Goal: Information Seeking & Learning: Learn about a topic

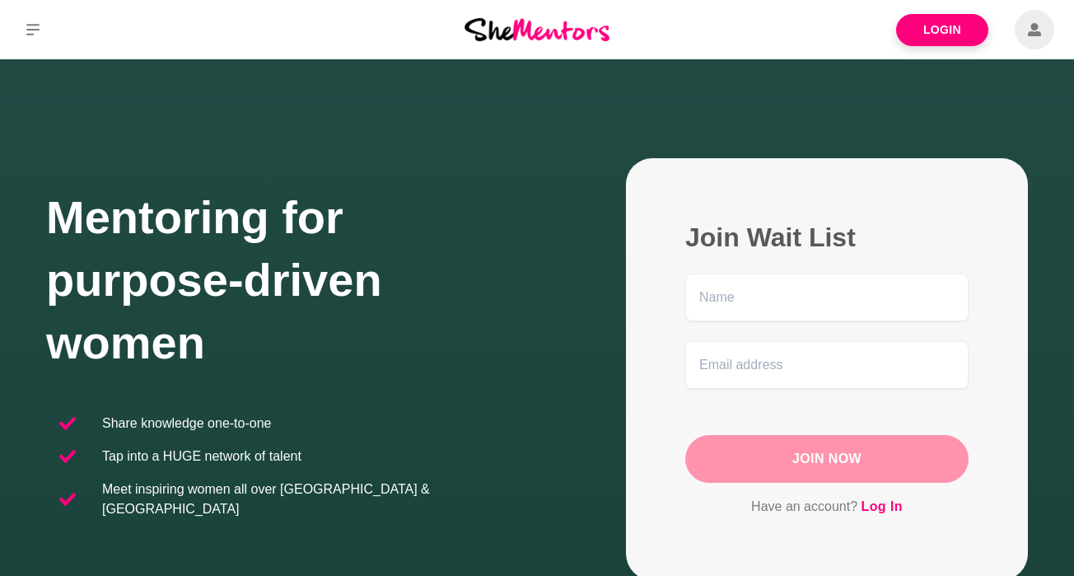
click at [269, 498] on p "Meet inspiring women all over [GEOGRAPHIC_DATA] & [GEOGRAPHIC_DATA]" at bounding box center [313, 500] width 422 height 40
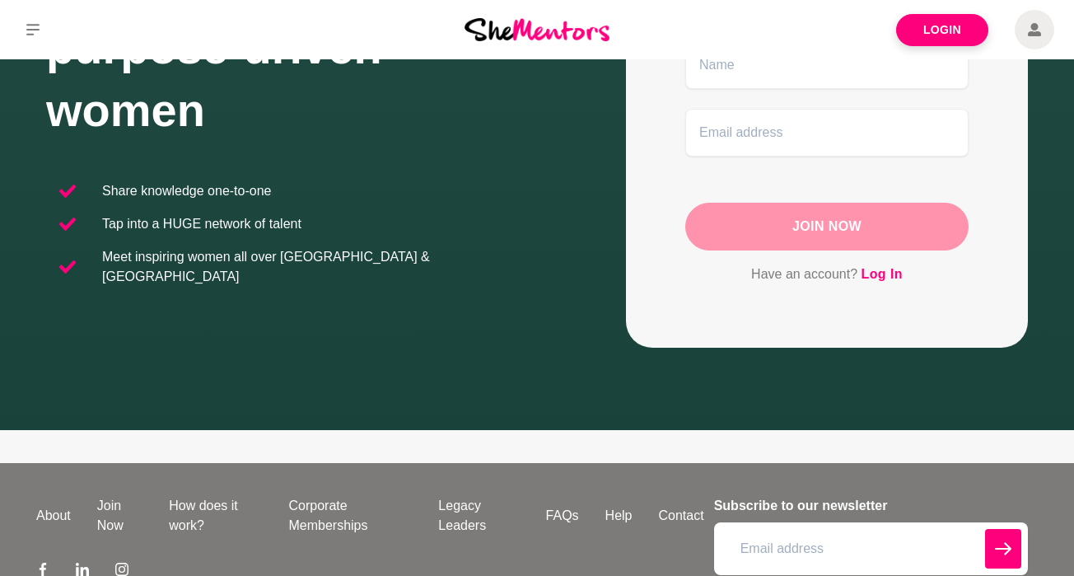
scroll to position [337, 0]
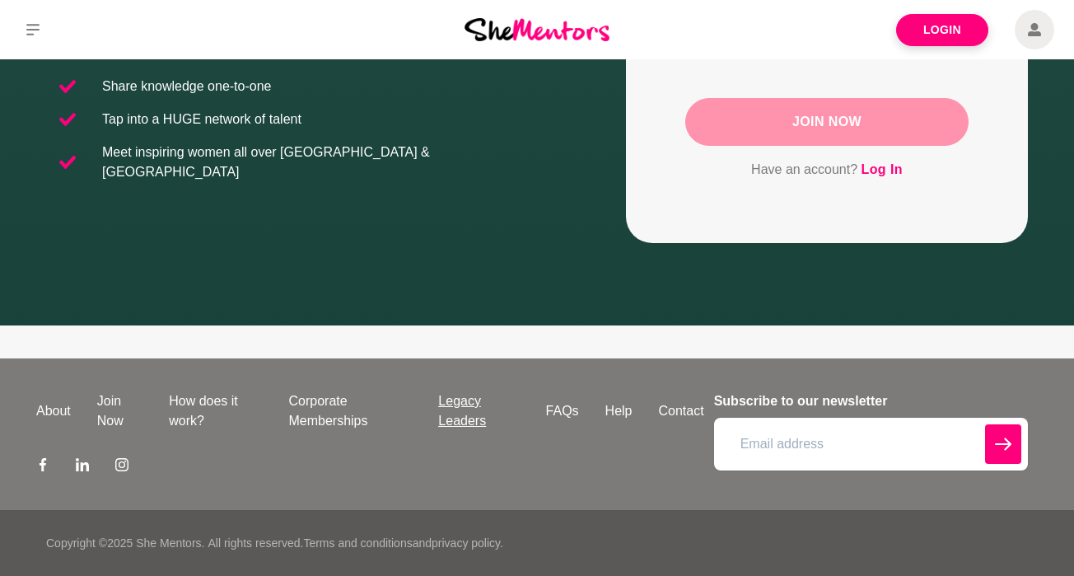
click at [465, 417] on link "Legacy Leaders" at bounding box center [478, 411] width 107 height 40
click at [836, 117] on div "Join Now" at bounding box center [827, 122] width 283 height 48
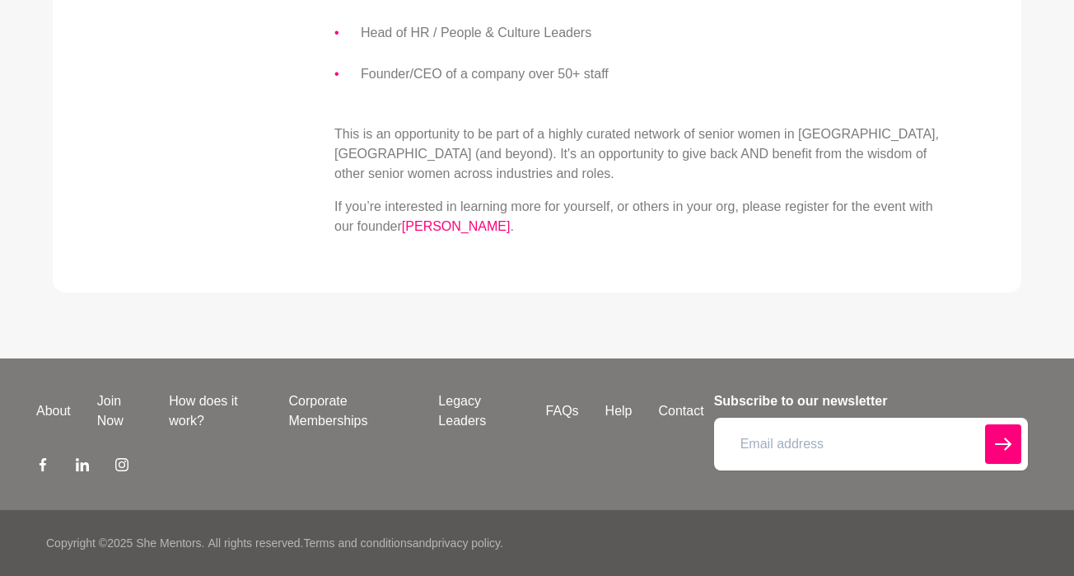
scroll to position [868, 0]
click at [559, 404] on link "FAQs" at bounding box center [562, 411] width 59 height 20
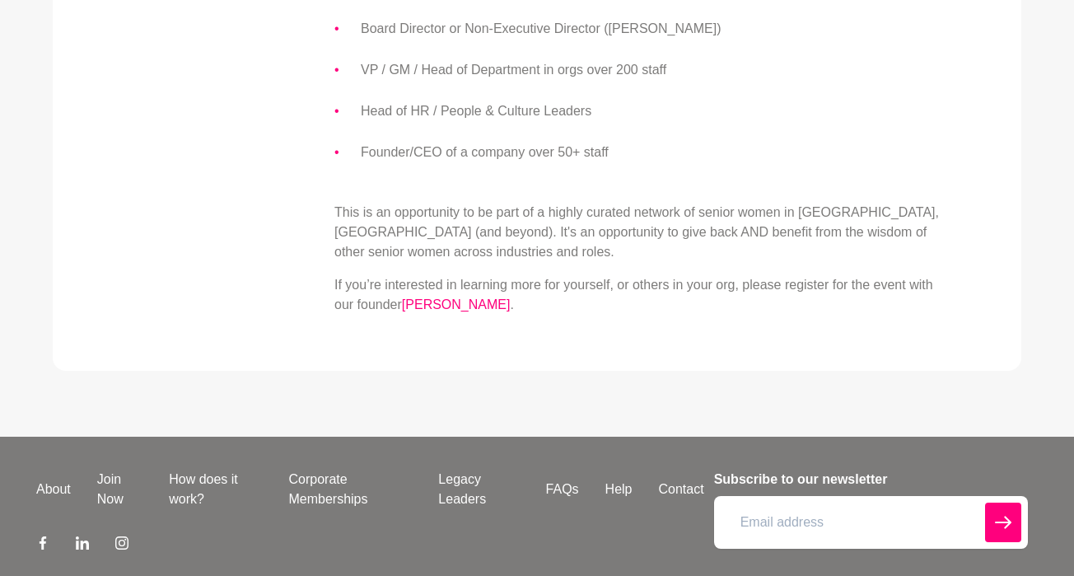
scroll to position [763, 0]
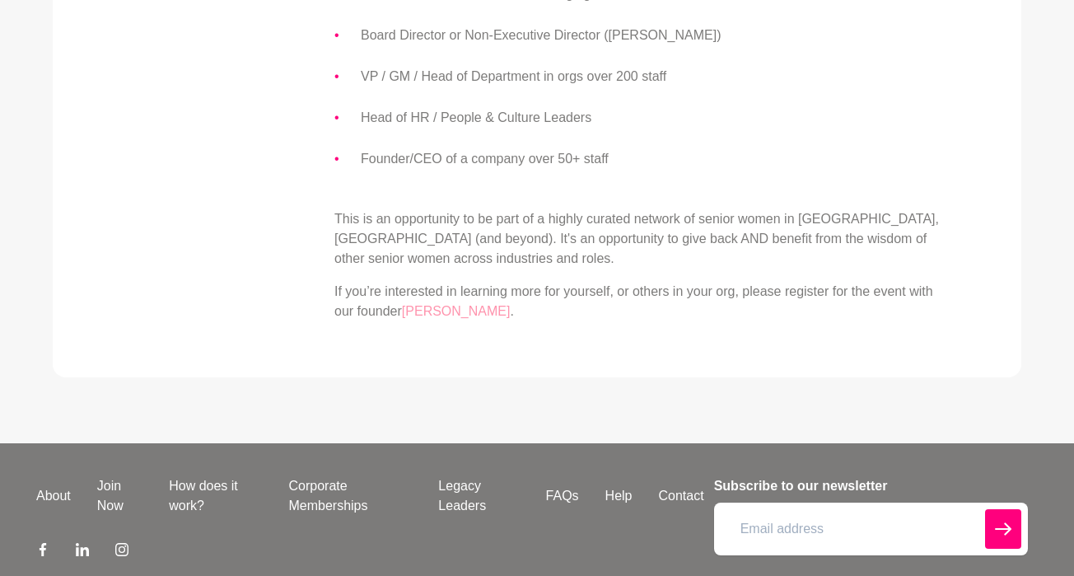
click at [449, 318] on link "[PERSON_NAME]" at bounding box center [456, 311] width 109 height 14
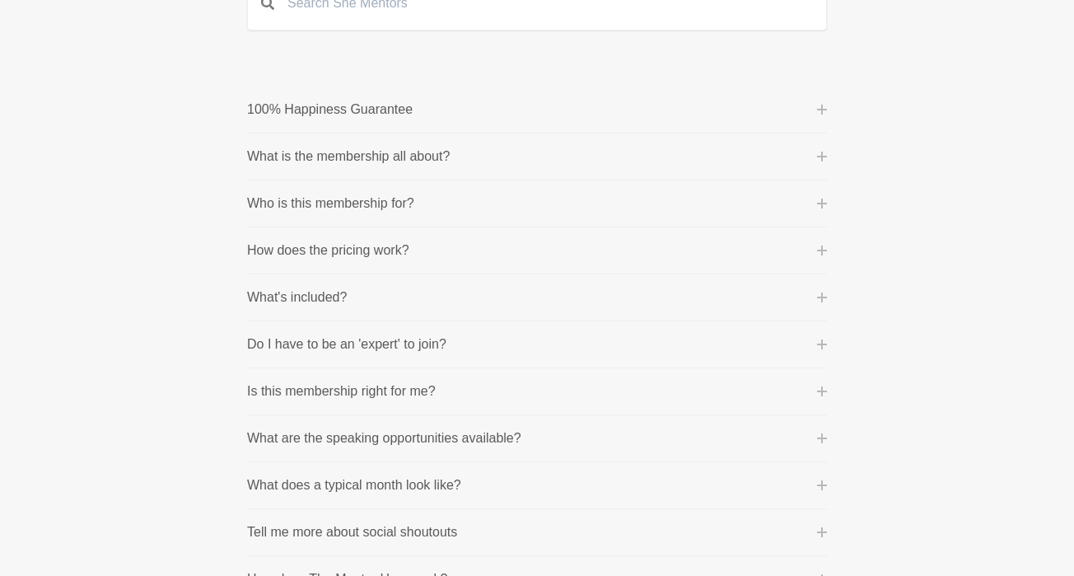
scroll to position [204, 0]
click at [513, 265] on li "How does the pricing work? Community Membership: This is billed on a month-to-m…" at bounding box center [537, 250] width 580 height 47
click at [415, 248] on button "How does the pricing work?" at bounding box center [537, 250] width 580 height 20
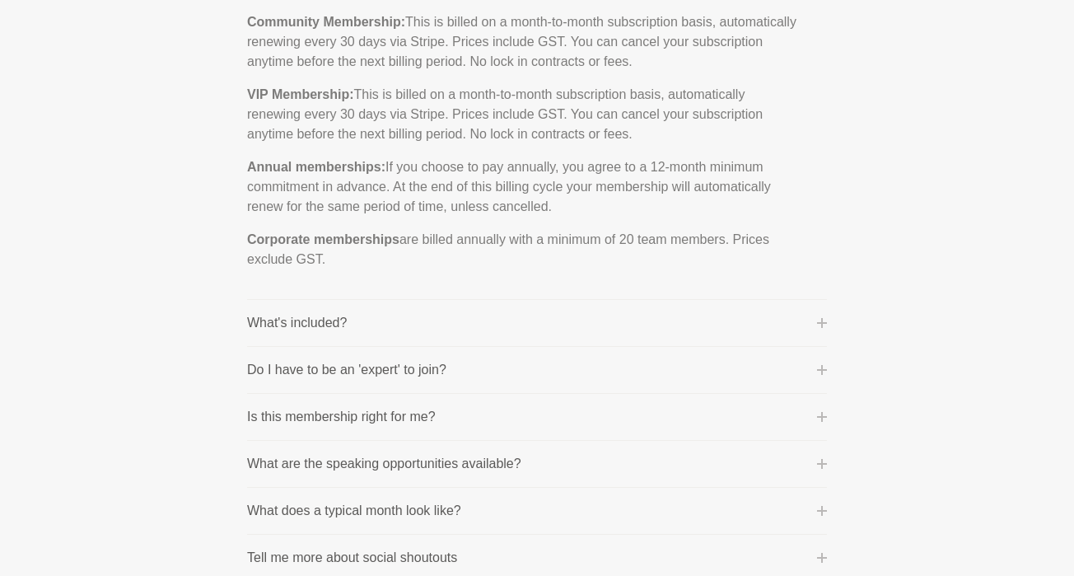
scroll to position [474, 0]
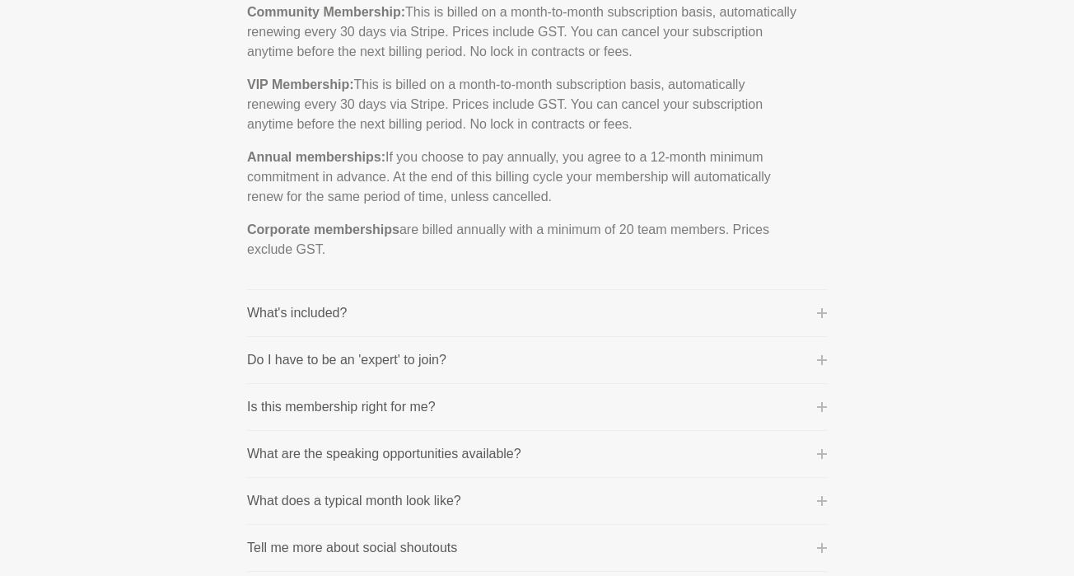
click at [521, 329] on li "What's included? Membership includes the following: Member profile visible to o…" at bounding box center [537, 313] width 580 height 47
click at [513, 309] on button "What's included?" at bounding box center [537, 313] width 580 height 20
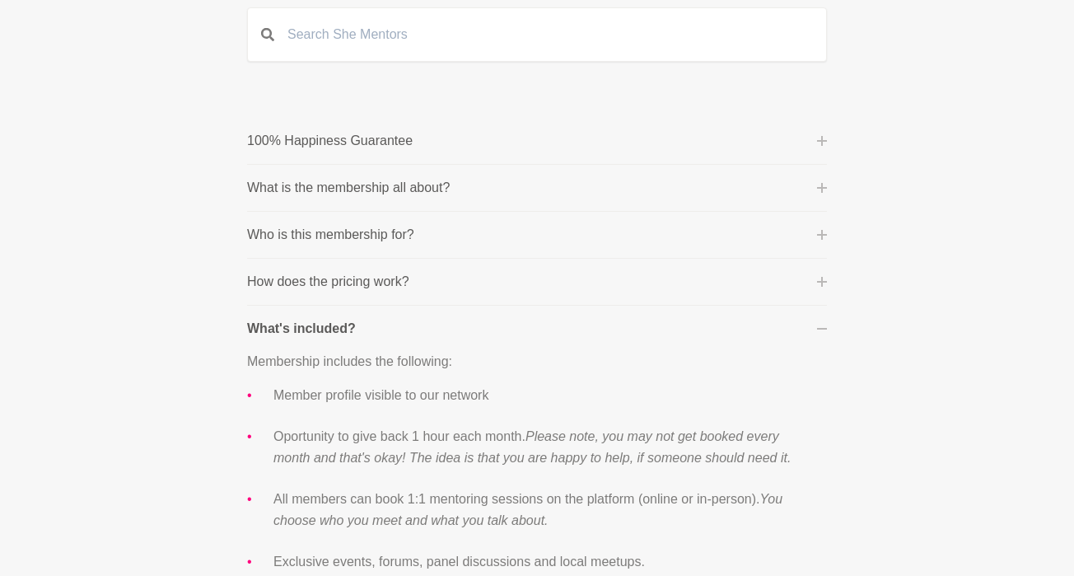
scroll to position [172, 0]
click at [489, 193] on button "What is the membership all about?" at bounding box center [537, 187] width 580 height 20
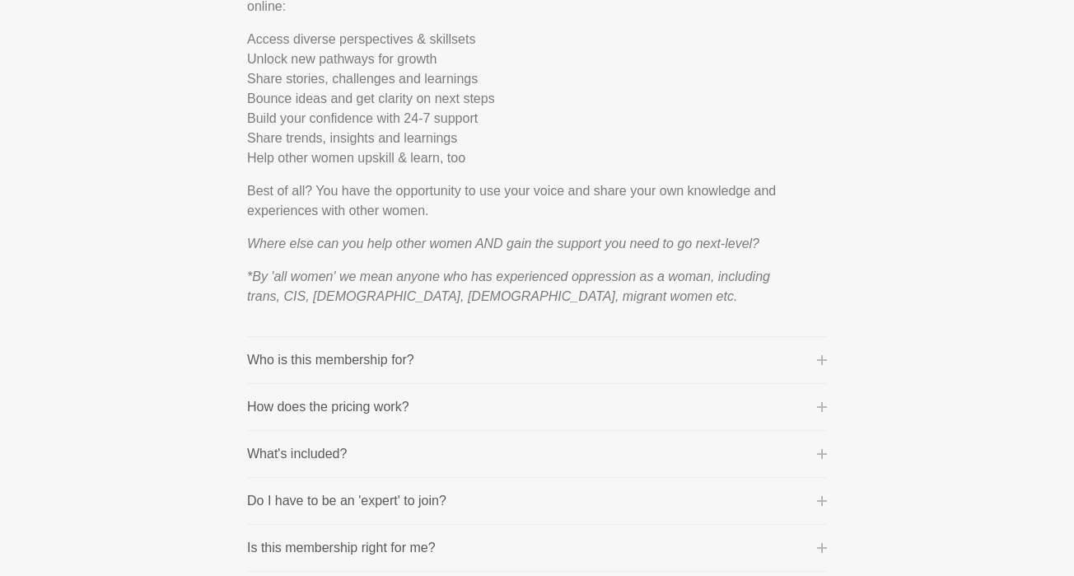
scroll to position [705, 0]
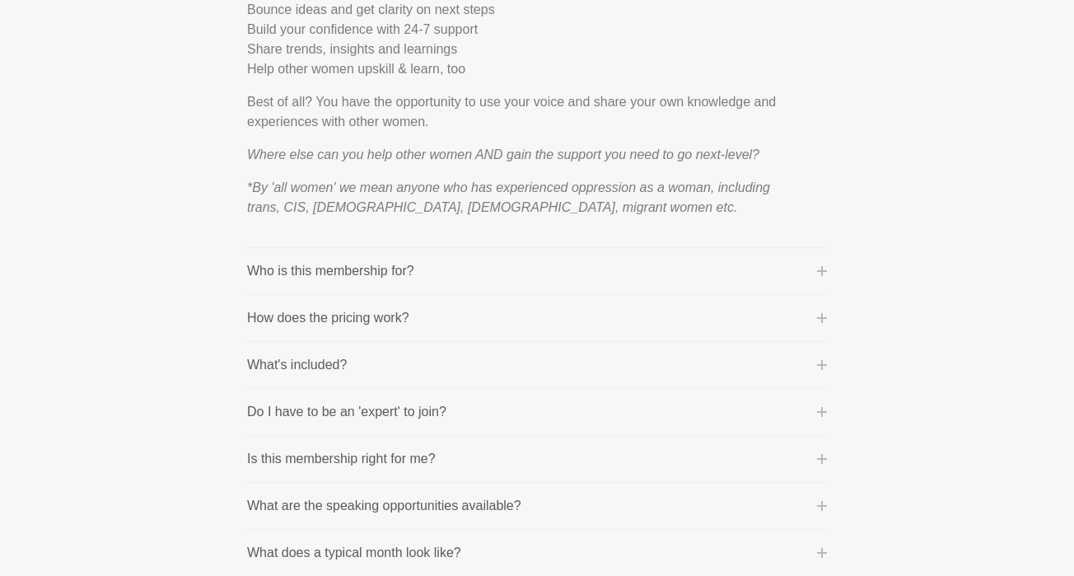
click at [482, 319] on button "How does the pricing work?" at bounding box center [537, 318] width 580 height 20
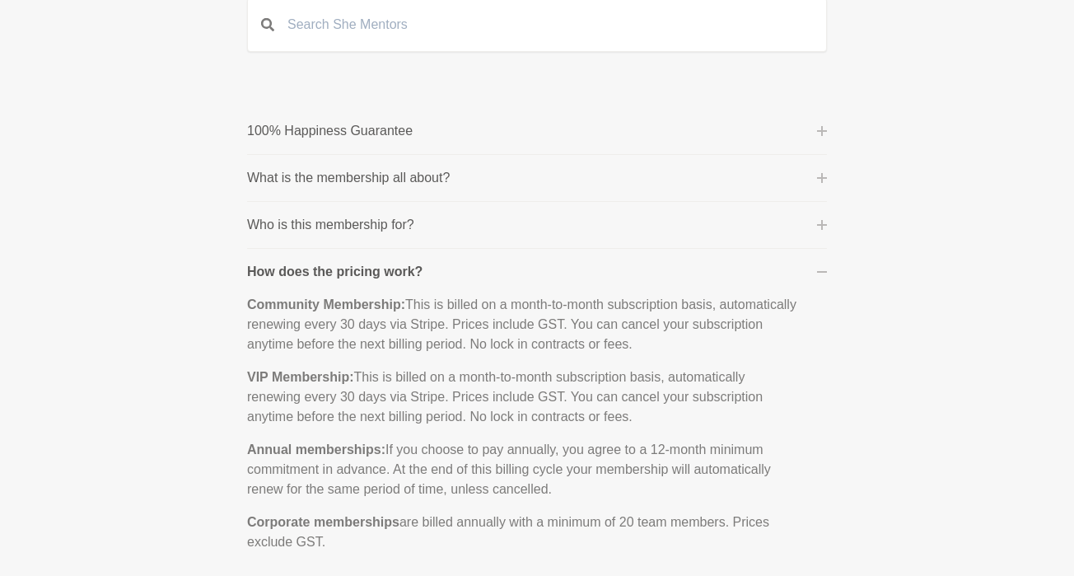
scroll to position [182, 0]
click at [480, 182] on button "What is the membership all about?" at bounding box center [537, 177] width 580 height 20
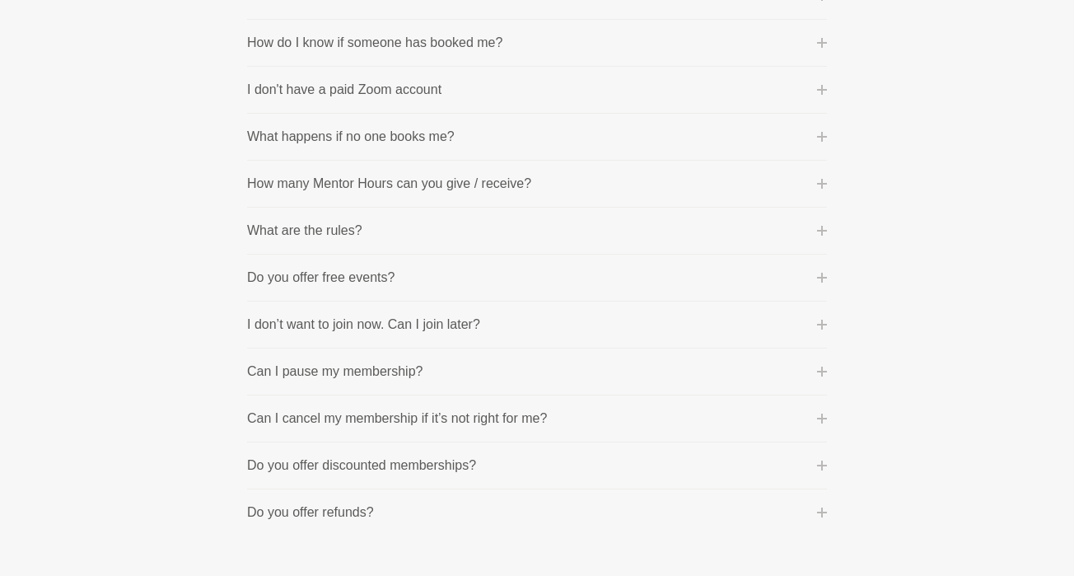
scroll to position [1406, 0]
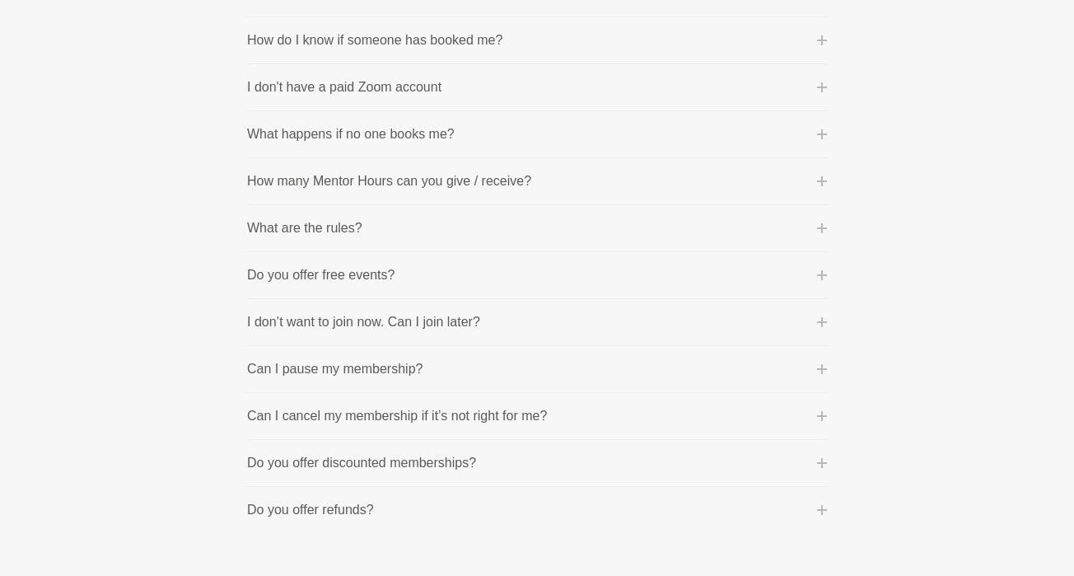
click at [532, 229] on button "What are the rules?" at bounding box center [537, 228] width 580 height 20
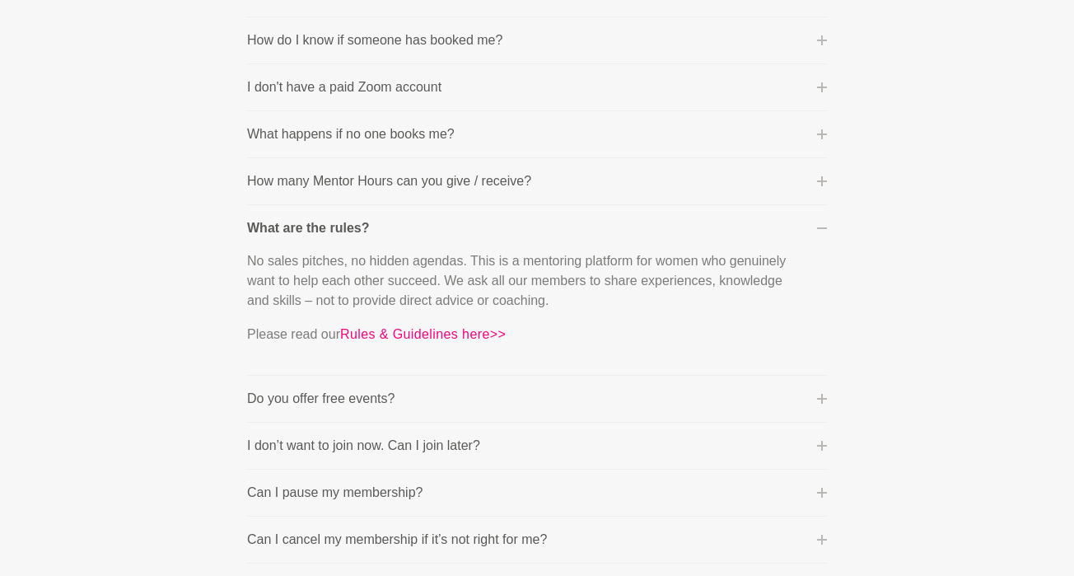
click at [522, 188] on p "How many Mentor Hours can you give / receive?" at bounding box center [389, 181] width 284 height 20
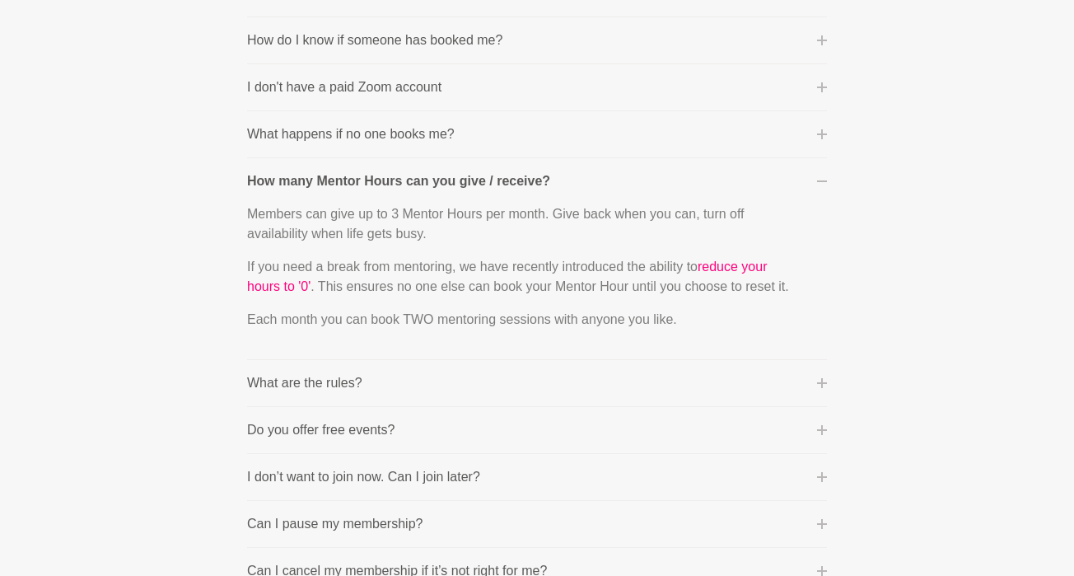
click at [495, 138] on button "What happens if no one books me?" at bounding box center [537, 134] width 580 height 20
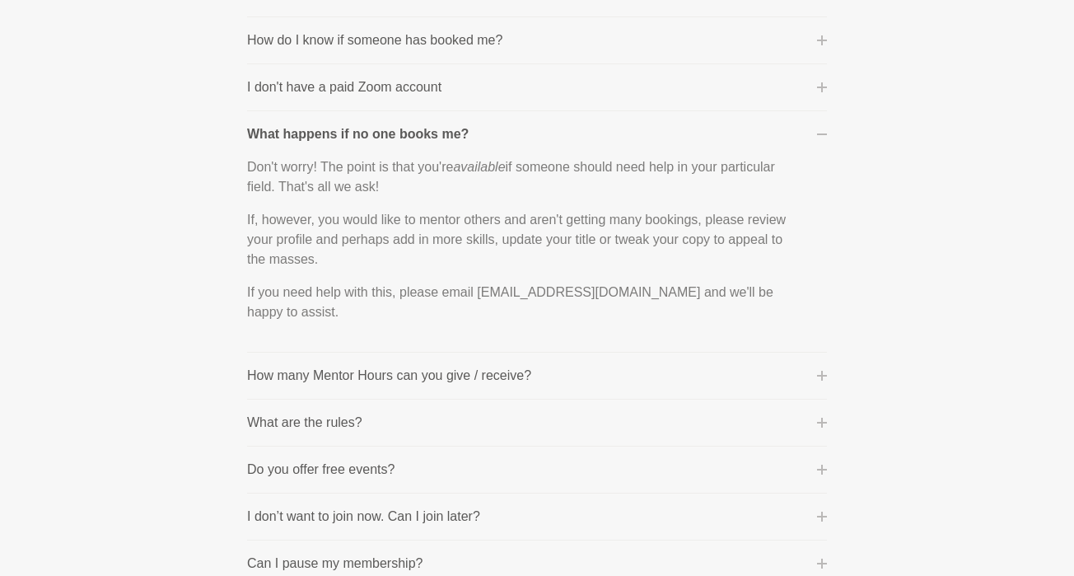
click at [478, 83] on button "I don't have a paid Zoom account" at bounding box center [537, 87] width 580 height 20
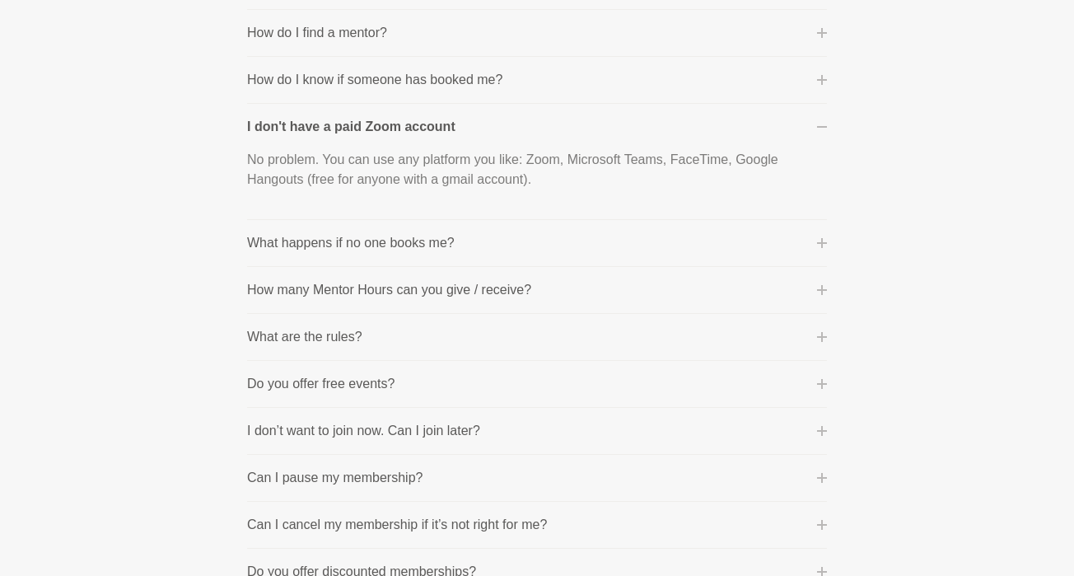
scroll to position [793, 0]
click at [478, 83] on p "How do I know if someone has booked me?" at bounding box center [374, 83] width 255 height 20
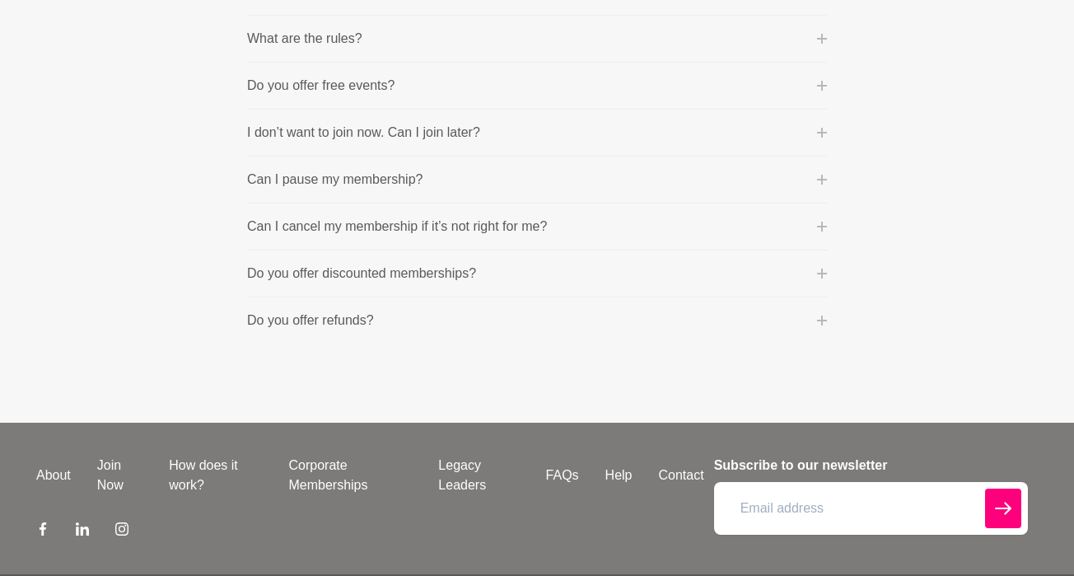
scroll to position [1182, 0]
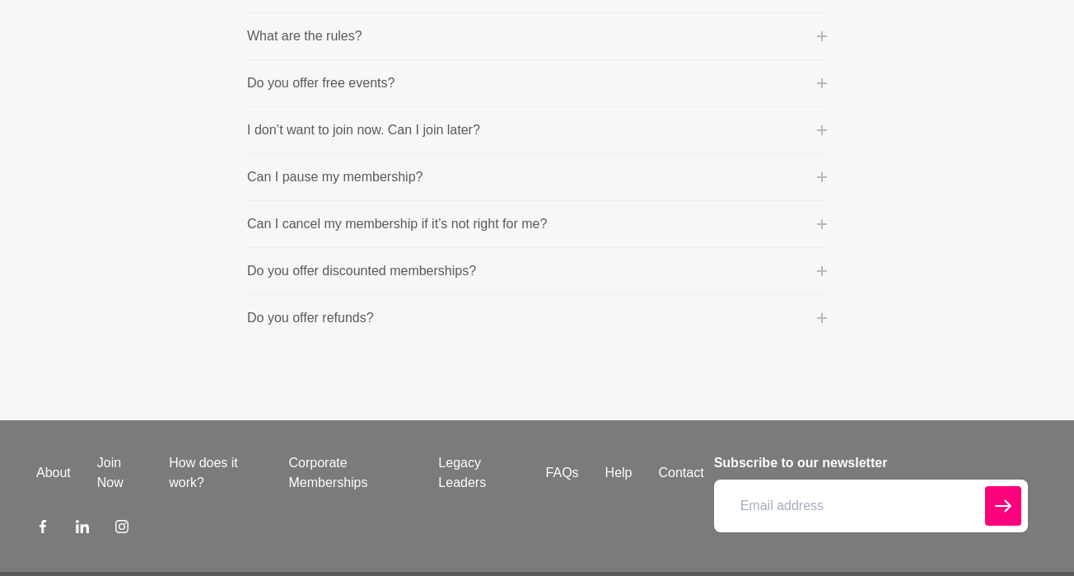
click at [406, 262] on p "Do you offer discounted memberships?" at bounding box center [361, 271] width 229 height 20
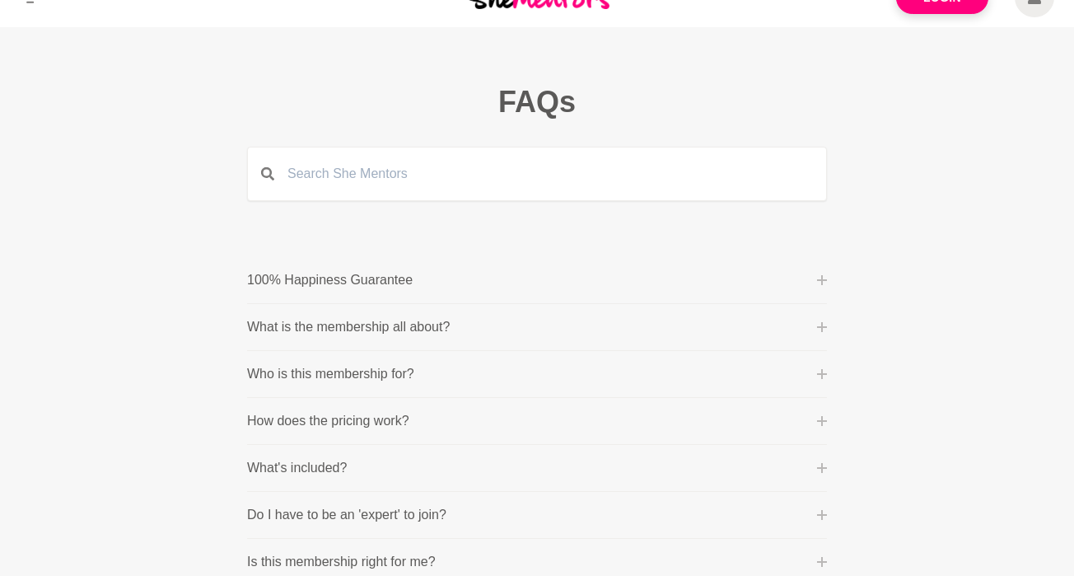
scroll to position [0, 0]
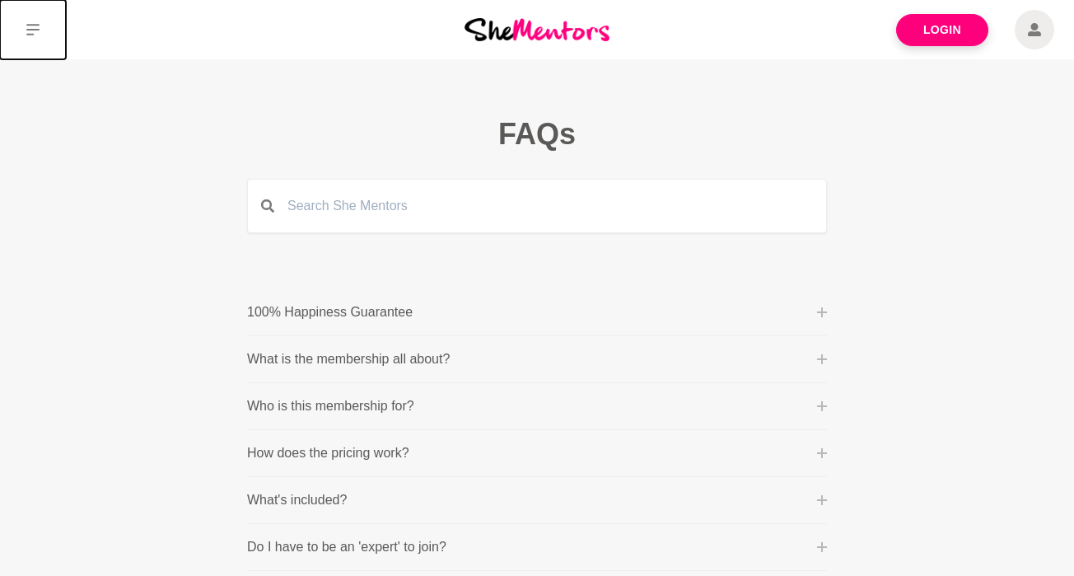
click at [30, 25] on icon at bounding box center [32, 30] width 13 height 12
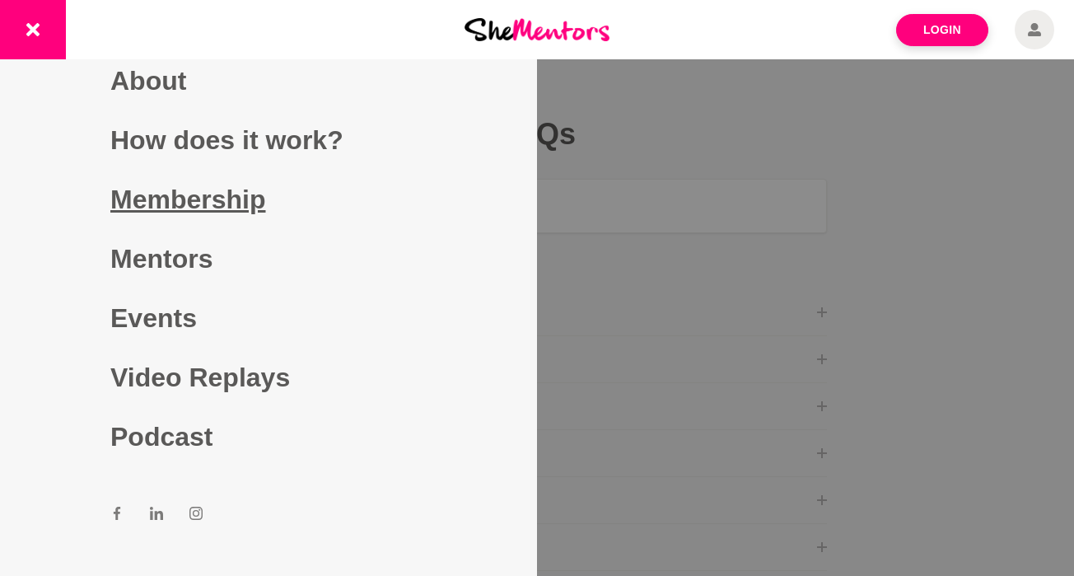
click at [209, 191] on link "Membership" at bounding box center [268, 199] width 316 height 59
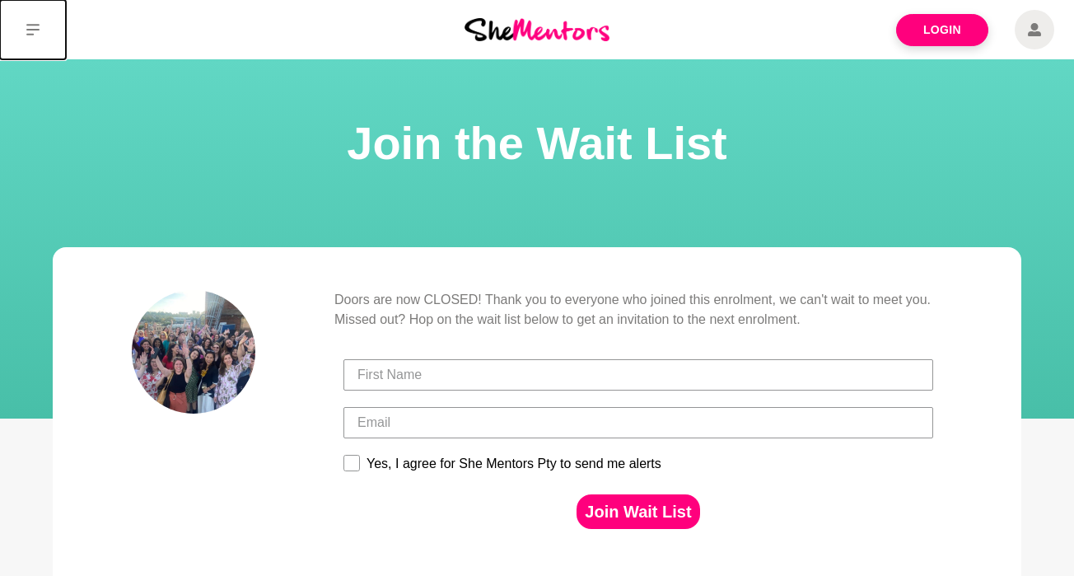
click at [28, 34] on icon at bounding box center [32, 30] width 13 height 12
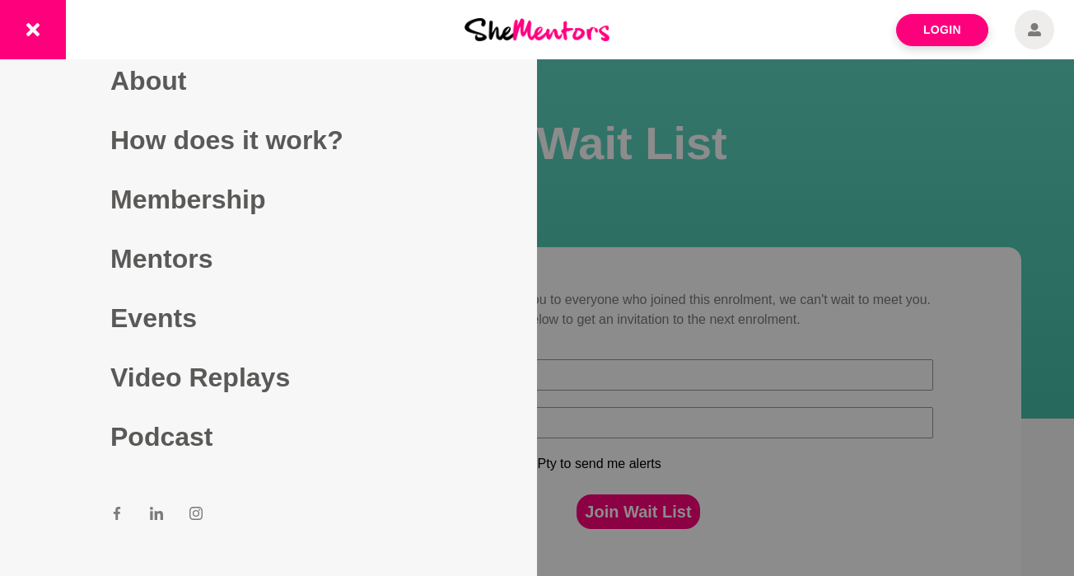
click at [603, 165] on div at bounding box center [537, 288] width 1074 height 576
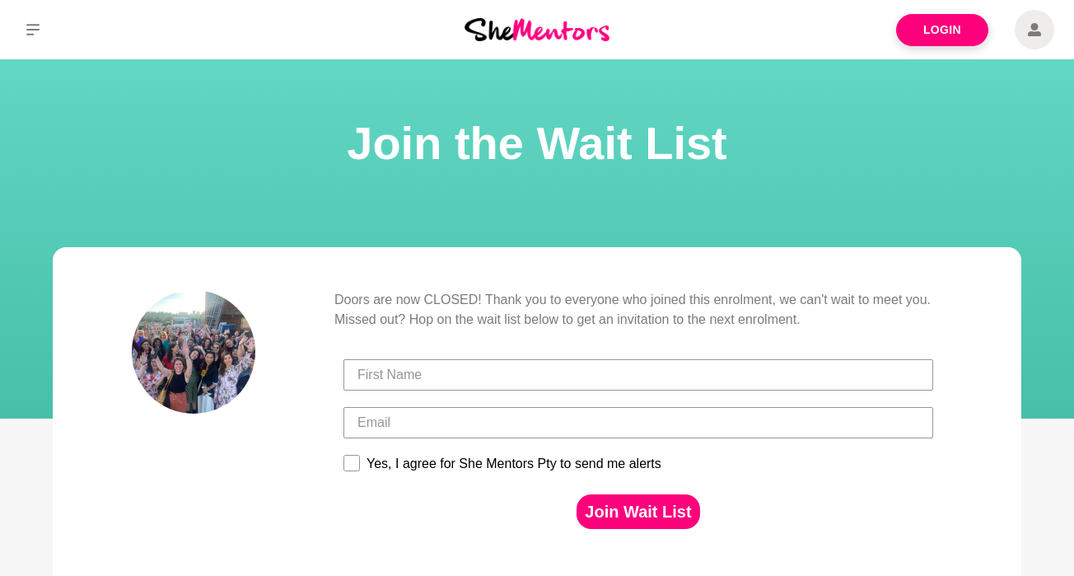
click at [208, 348] on img at bounding box center [194, 352] width 124 height 124
click at [212, 357] on img at bounding box center [194, 352] width 124 height 124
click at [28, 30] on icon at bounding box center [32, 30] width 13 height 12
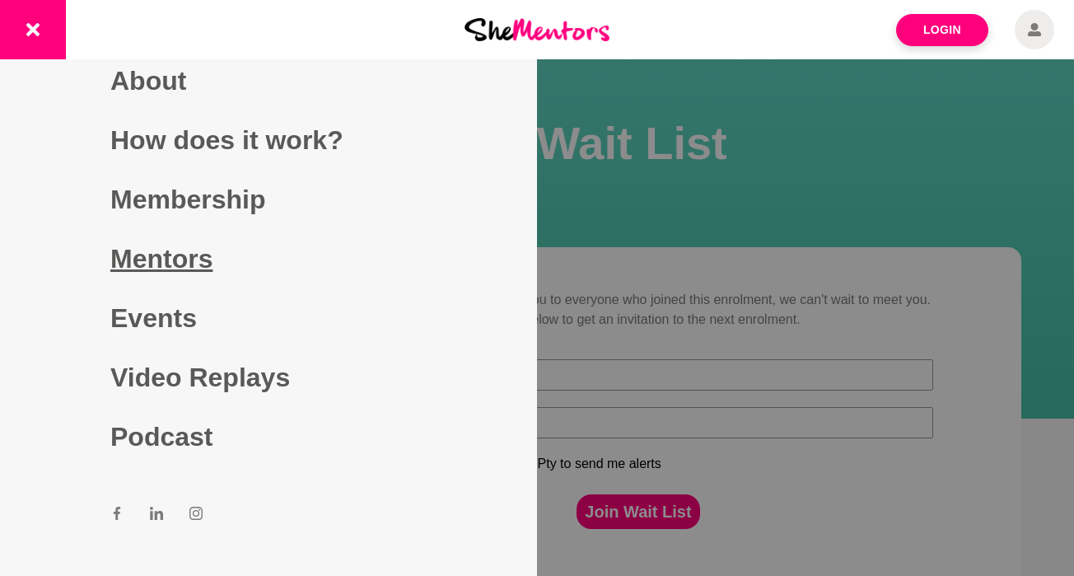
click at [175, 264] on link "Mentors" at bounding box center [268, 258] width 316 height 59
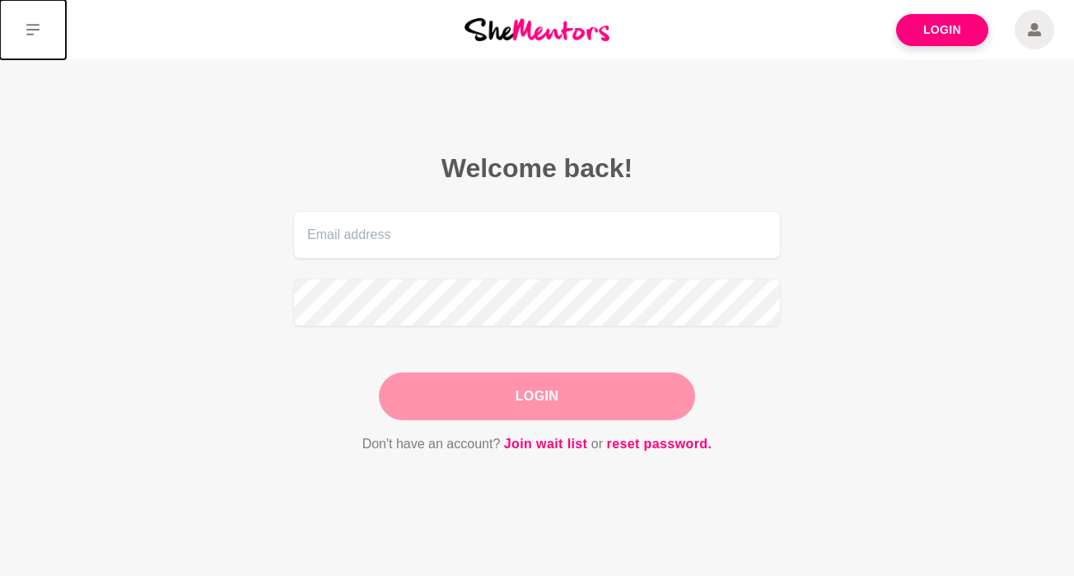
click at [33, 30] on icon at bounding box center [32, 30] width 13 height 12
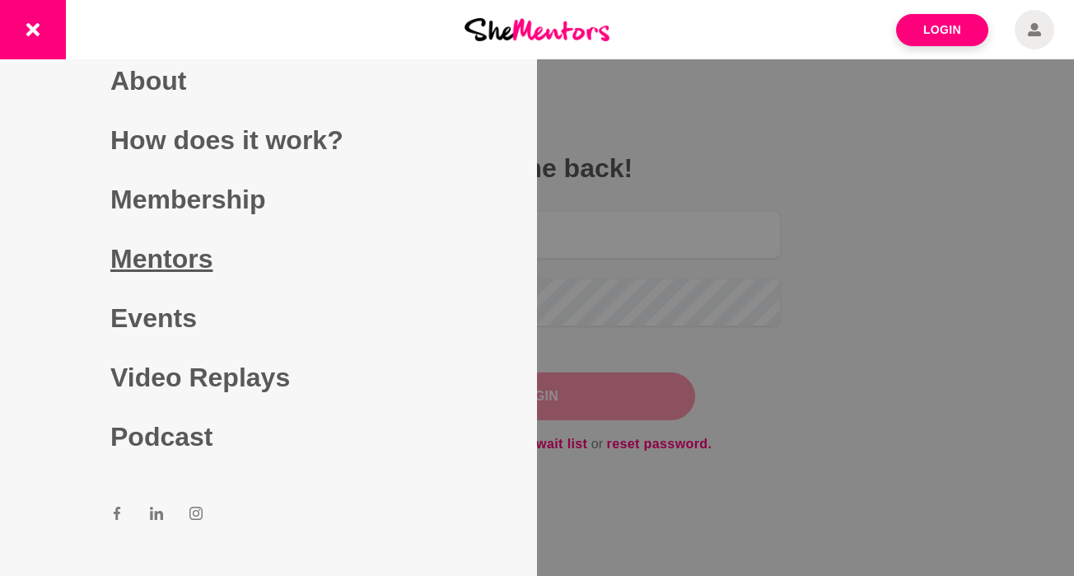
click at [206, 264] on link "Mentors" at bounding box center [268, 258] width 316 height 59
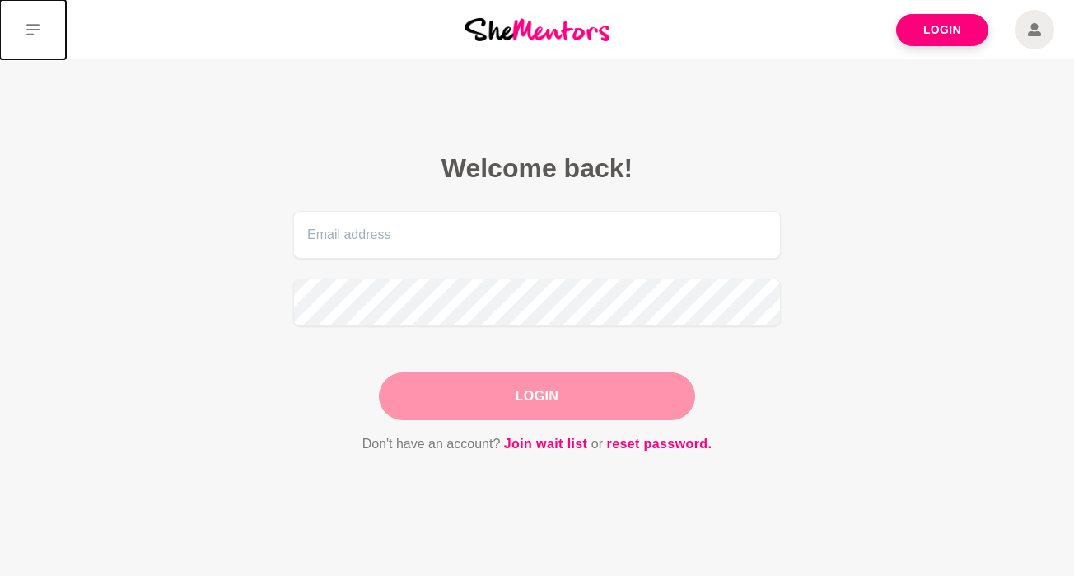
click at [25, 26] on button at bounding box center [33, 29] width 66 height 59
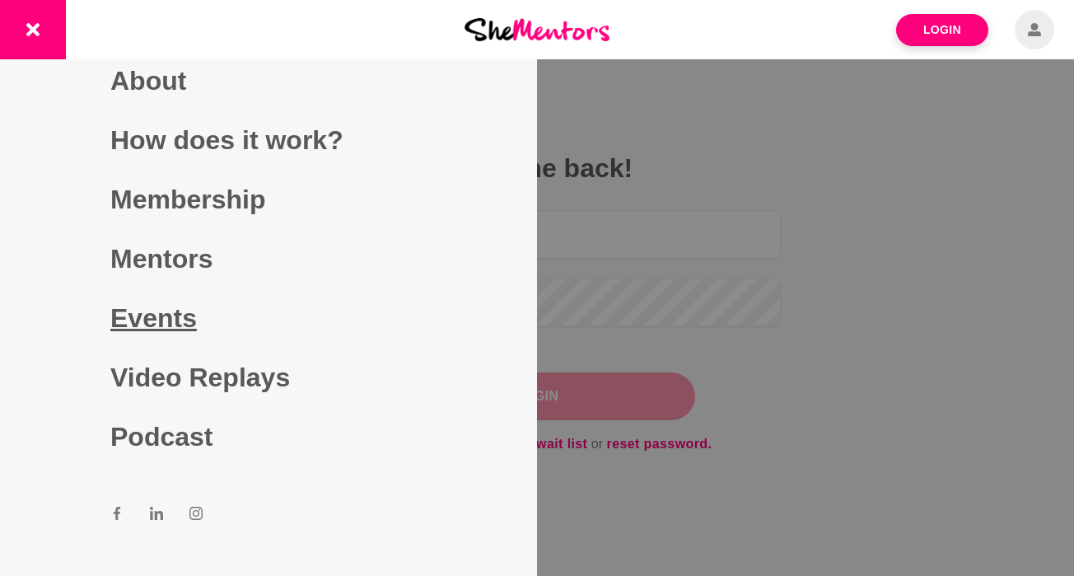
click at [177, 321] on link "Events" at bounding box center [268, 317] width 316 height 59
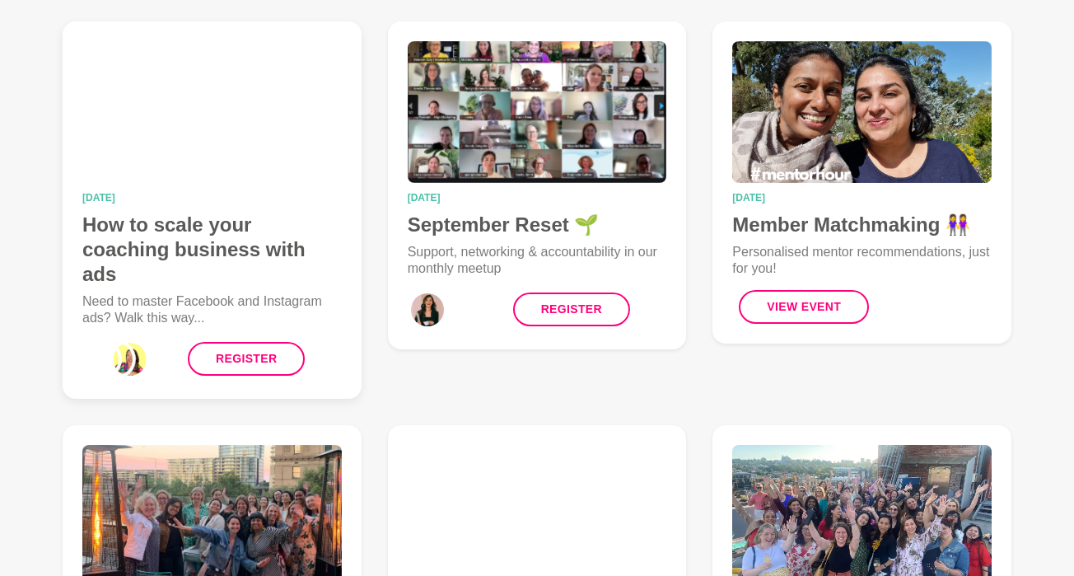
scroll to position [204, 0]
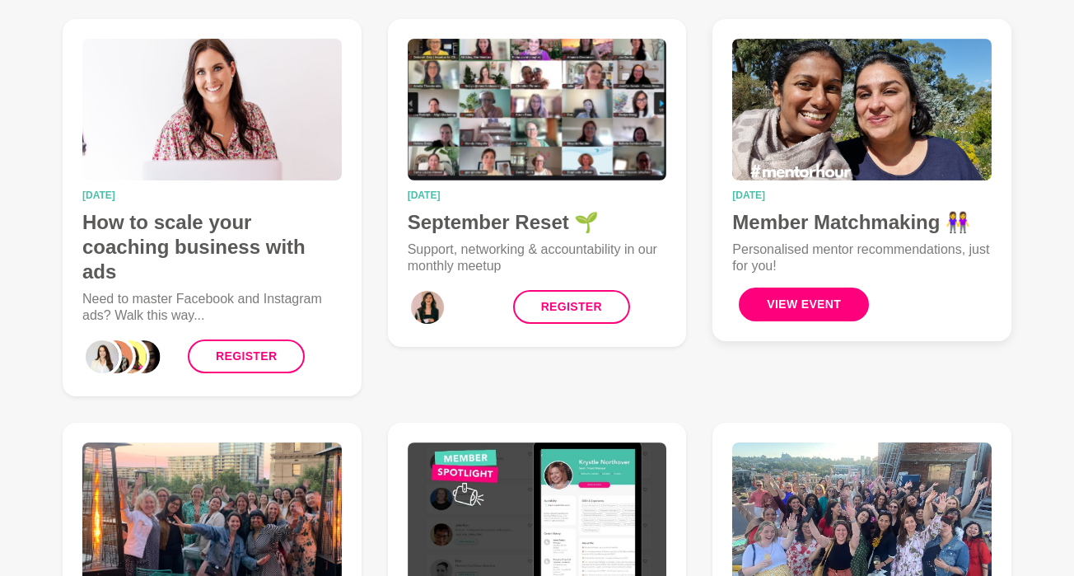
click at [807, 309] on button "View Event" at bounding box center [804, 305] width 130 height 34
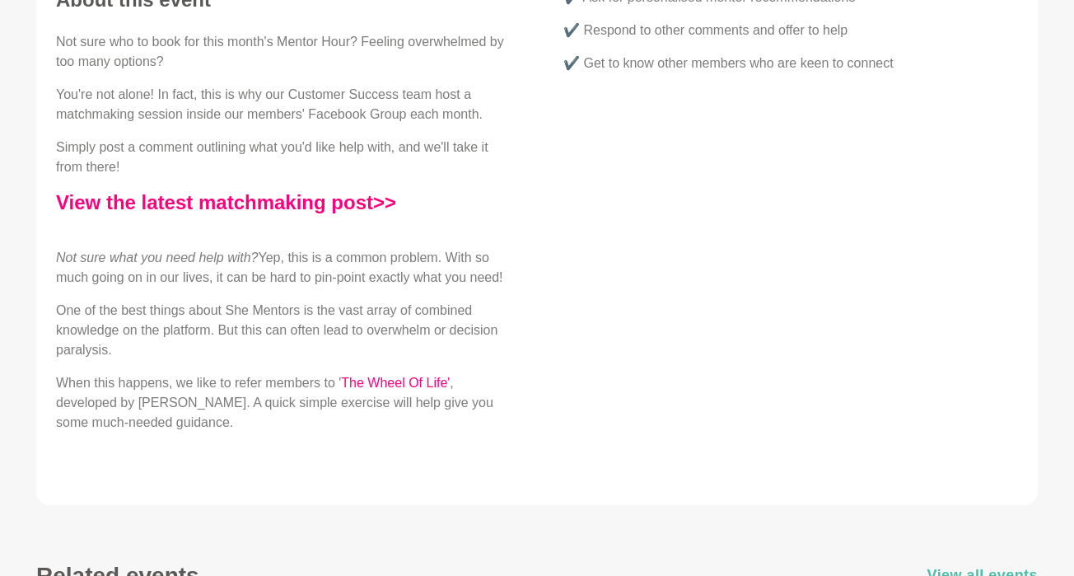
scroll to position [517, 0]
click at [430, 389] on link "The Wheel Of Life'" at bounding box center [395, 382] width 109 height 14
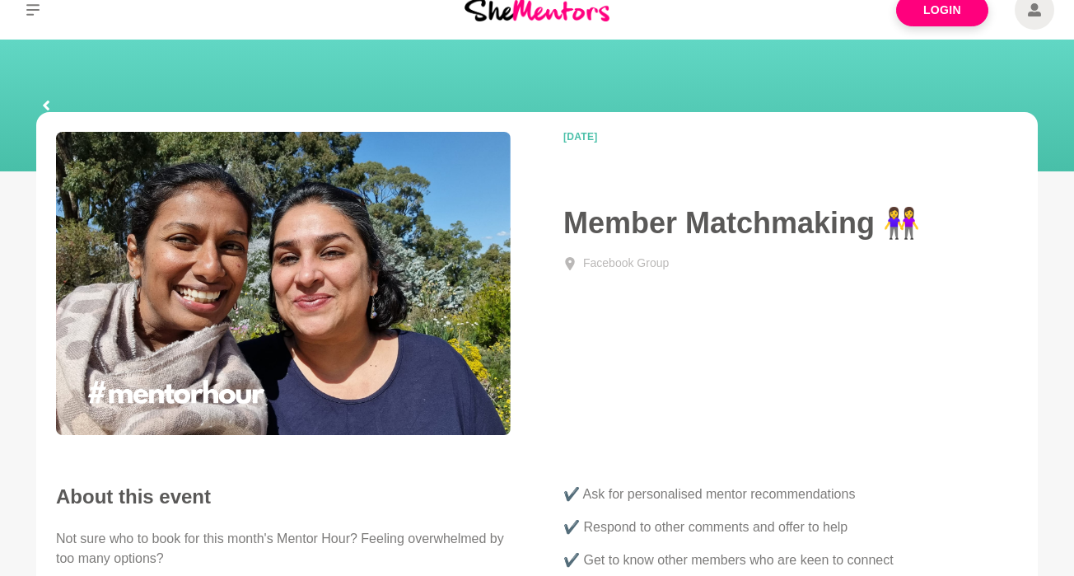
scroll to position [18, 0]
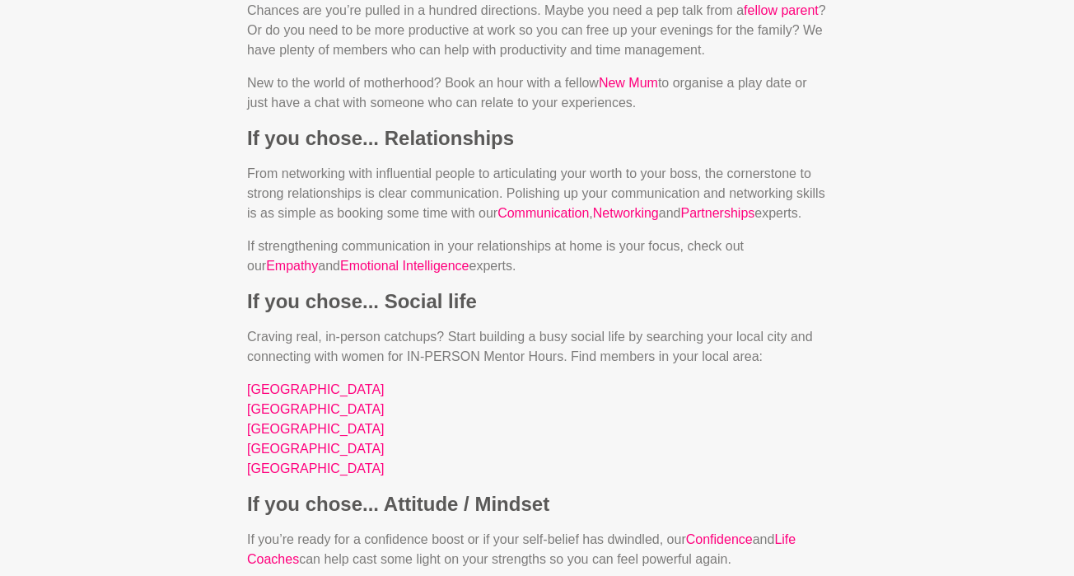
scroll to position [2510, 0]
